Goal: Information Seeking & Learning: Learn about a topic

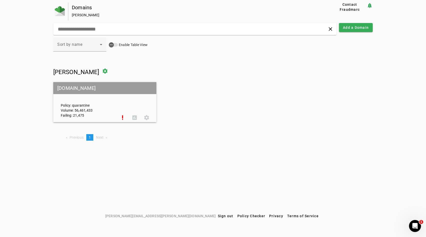
click at [99, 112] on div "Policy: quarantine Volume: 56,461,433 Failing: 21,475" at bounding box center [87, 102] width 60 height 31
click at [135, 119] on span at bounding box center [135, 118] width 12 height 12
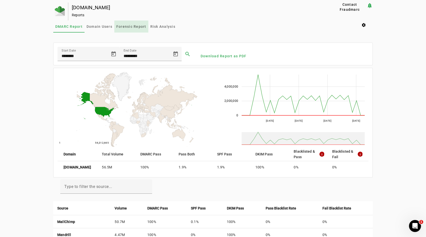
click at [136, 27] on span "Forensic Report" at bounding box center [131, 27] width 30 height 4
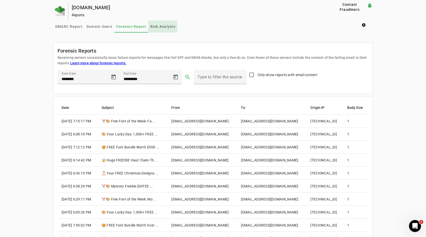
click at [161, 26] on span "Risk Analysis" at bounding box center [162, 27] width 25 height 4
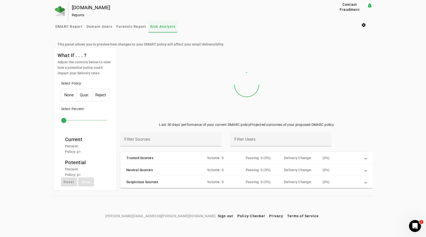
type input "***"
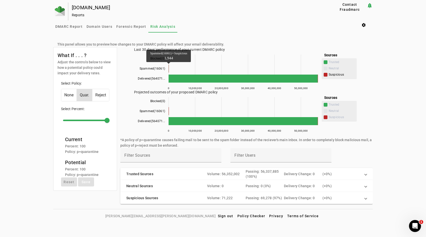
click at [169, 69] on icon "Spammed(16061) Suspicious 1,944" at bounding box center [169, 69] width 0 height 8
click at [330, 171] on mat-panel-description "Volume: 56,352,002 Passing: 56,337,885 (100%) Delivery Change: 0 ( + 0%)" at bounding box center [284, 174] width 154 height 10
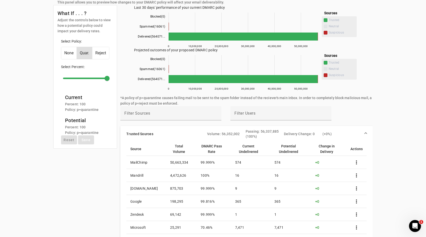
scroll to position [45, 0]
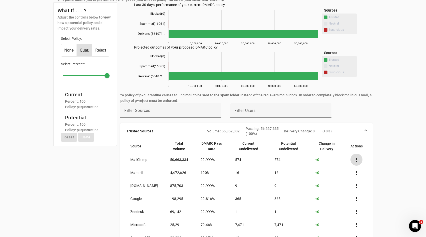
click at [358, 156] on span at bounding box center [357, 160] width 12 height 12
click at [366, 106] on div at bounding box center [213, 118] width 426 height 237
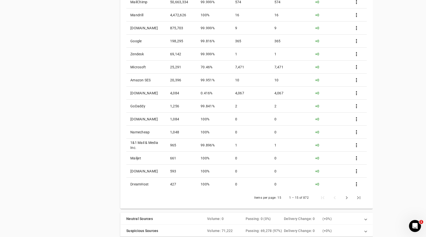
scroll to position [218, 0]
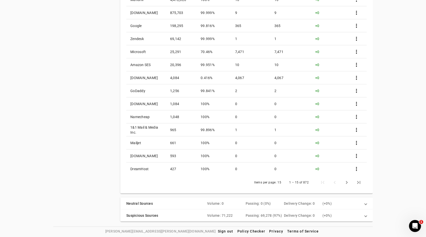
click at [304, 213] on div "Delivery Change: 0" at bounding box center [303, 215] width 39 height 5
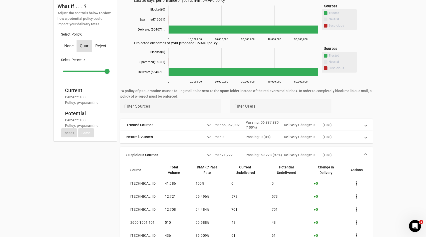
scroll to position [0, 0]
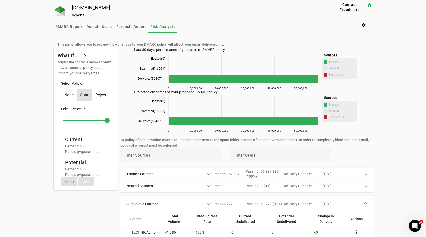
click at [292, 174] on div "Delivery Change: 0" at bounding box center [303, 174] width 39 height 5
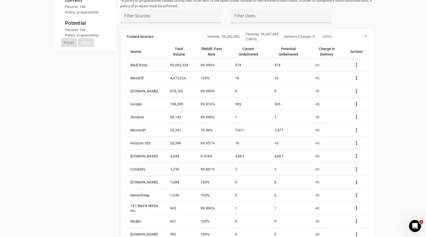
scroll to position [137, 0]
